Goal: Find specific page/section

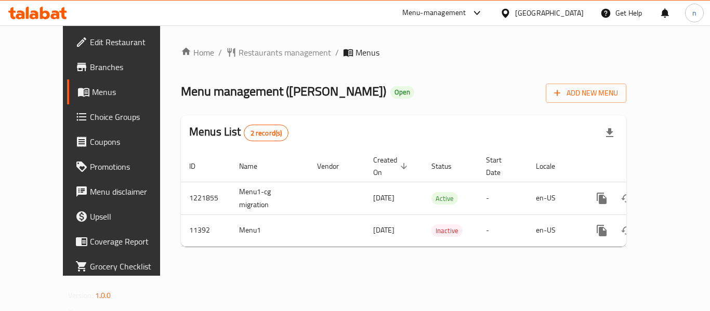
click at [480, 13] on icon at bounding box center [476, 13] width 6 height 4
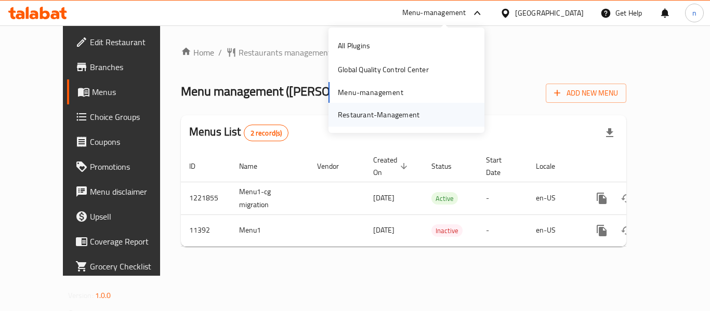
click at [391, 120] on div "Restaurant-Management" at bounding box center [379, 114] width 82 height 11
